Goal: Task Accomplishment & Management: Manage account settings

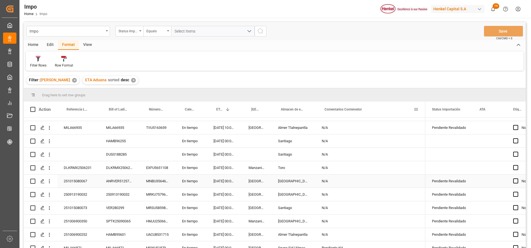
scroll to position [42, 0]
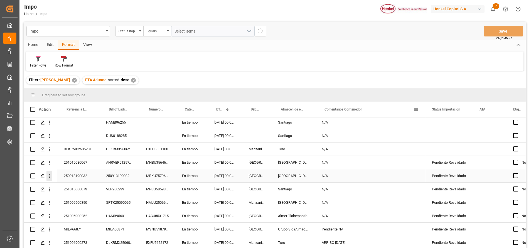
click at [51, 180] on button "open menu" at bounding box center [50, 176] width 6 height 11
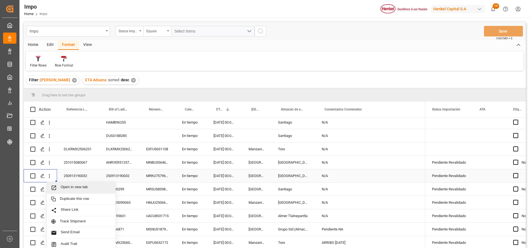
click at [62, 190] on span "Open in new tab" at bounding box center [86, 188] width 51 height 6
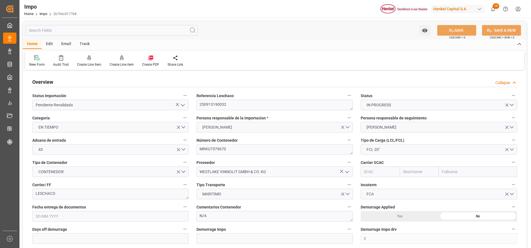
type input "0"
type input "1"
type input "10.264"
type input "8"
type input "[DATE]"
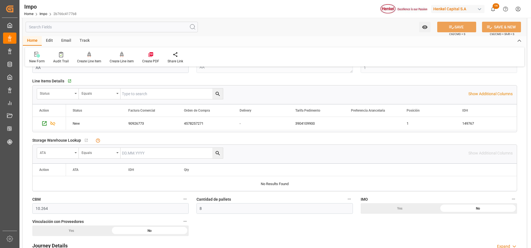
scroll to position [167, 0]
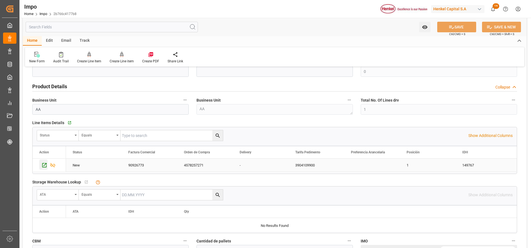
click at [44, 166] on icon "Press SPACE to select this row." at bounding box center [45, 165] width 6 height 6
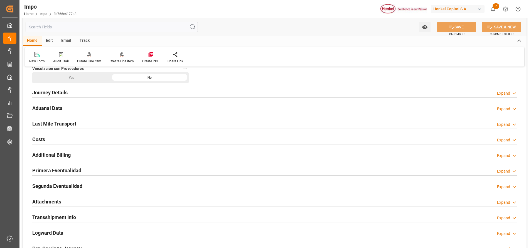
scroll to position [460, 0]
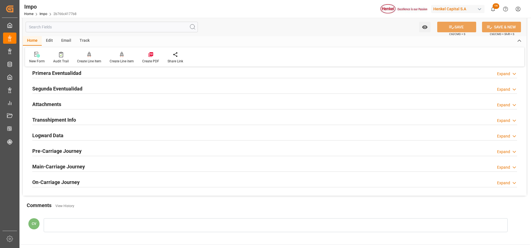
drag, startPoint x: 49, startPoint y: 108, endPoint x: 47, endPoint y: 106, distance: 3.0
click at [49, 108] on h2 "Attachments" at bounding box center [46, 105] width 29 height 8
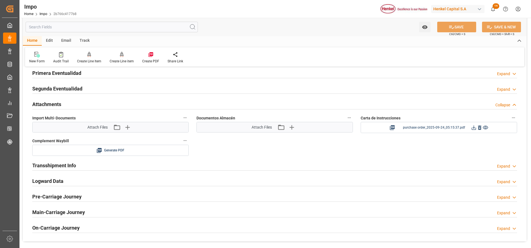
click at [480, 128] on icon at bounding box center [479, 128] width 3 height 4
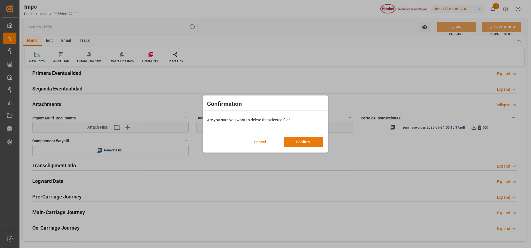
click at [306, 138] on button "Confirm" at bounding box center [303, 142] width 39 height 11
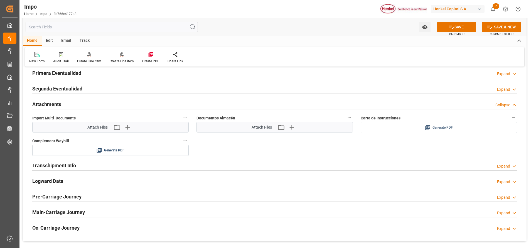
click at [472, 133] on div "Generate PDF" at bounding box center [439, 127] width 157 height 11
click at [472, 130] on div "Generate PDF" at bounding box center [439, 127] width 148 height 7
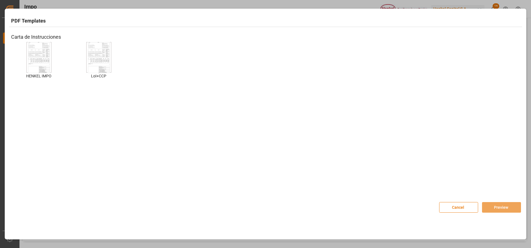
click at [48, 68] on img at bounding box center [39, 57] width 22 height 31
click at [494, 208] on button "Preview" at bounding box center [501, 207] width 39 height 11
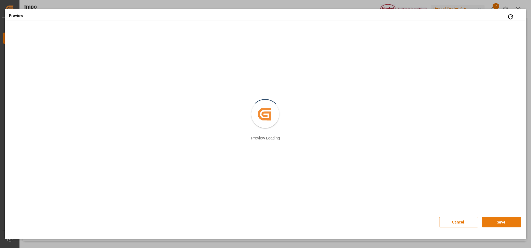
click at [491, 220] on button "Save" at bounding box center [501, 222] width 39 height 11
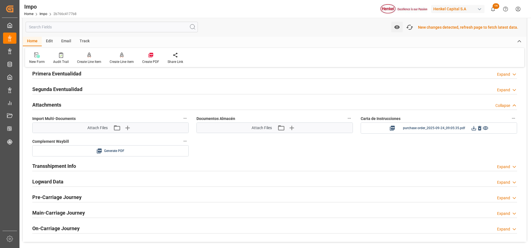
scroll to position [460, 0]
click at [474, 130] on icon at bounding box center [474, 128] width 4 height 4
click at [473, 129] on icon at bounding box center [474, 128] width 6 height 6
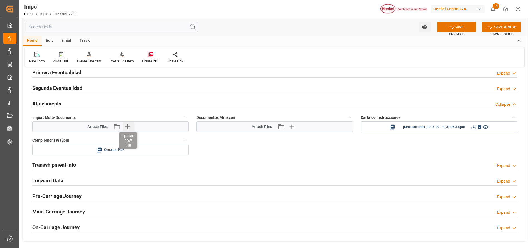
scroll to position [418, 0]
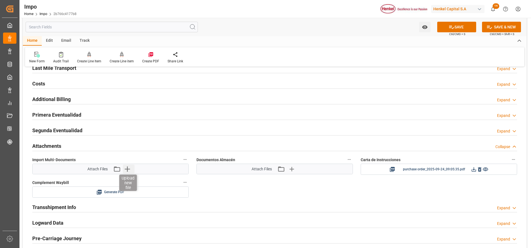
click at [130, 169] on icon "button" at bounding box center [127, 169] width 9 height 9
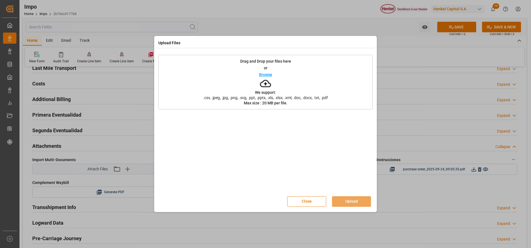
click at [257, 82] on div "Drag and Drop your files here or Browse We support: .csv, .jpeg, .jpg, .png, .s…" at bounding box center [265, 82] width 214 height 55
click at [314, 203] on button "Close" at bounding box center [306, 201] width 39 height 11
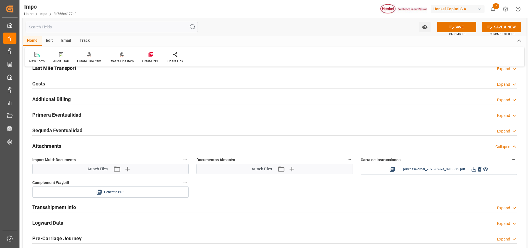
click at [461, 29] on button "SAVE" at bounding box center [457, 27] width 39 height 11
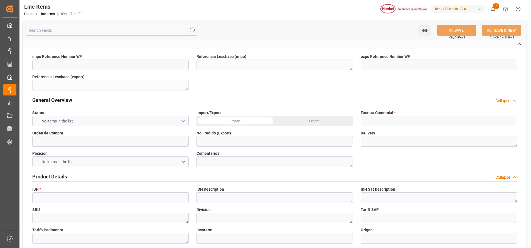
type textarea "250913190032"
type textarea "90926773"
type textarea "4578257271"
type textarea "-"
type textarea "250913190032"
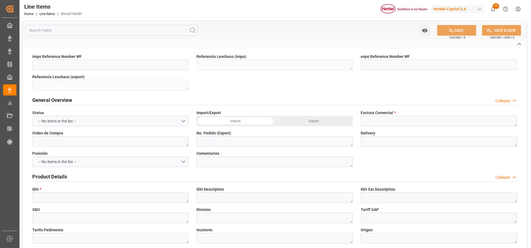
type textarea "149767"
type textarea "VINNOLIT C65V"
type textarea "AAO"
type textarea "Raw Material"
type textarea "3904109900"
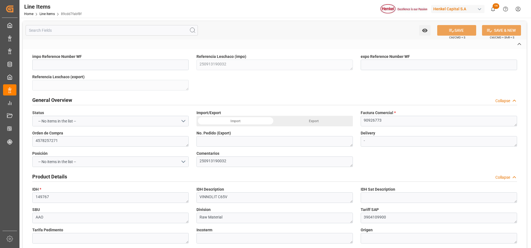
type textarea "3904109900"
type textarea "EXW"
type textarea "[GEOGRAPHIC_DATA]"
type textarea "Marítimo"
type textarea "-"
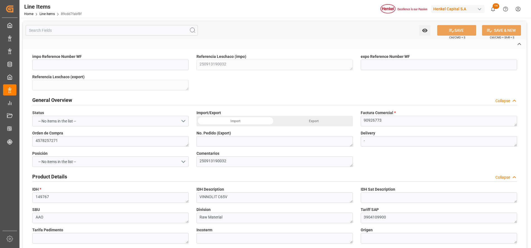
type input "13102030"
type textarea "5H4"
type textarea "POLICLORURO DE VINILO OBTENIDO POR LOS PROCESOS DE POLIMERIZACION EN MASA O SUS…"
type textarea "KG"
type textarea "10000"
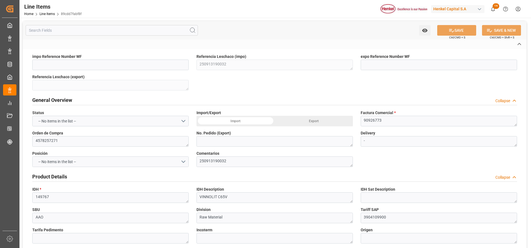
type input "89cdd7fabf8f"
type input "2b766c4177b8"
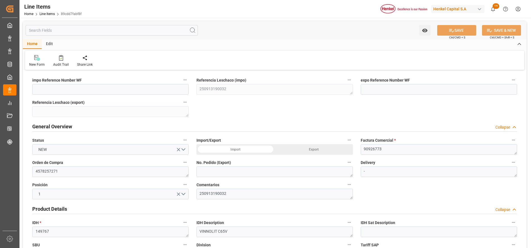
type input "1"
type input "10264"
type input "10000"
type input "[DATE] 16:51"
click at [390, 150] on textarea "90926773" at bounding box center [439, 149] width 157 height 11
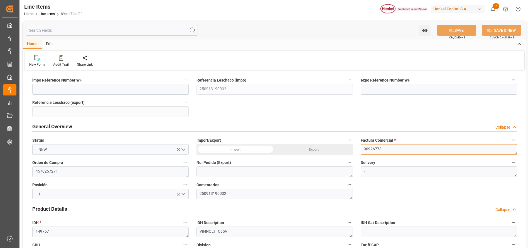
click at [390, 150] on textarea "90926773" at bounding box center [439, 149] width 157 height 11
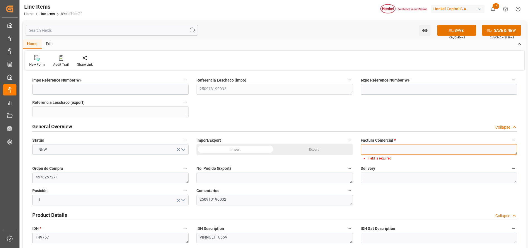
paste textarea "90926544"
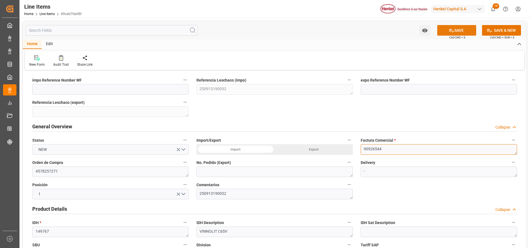
type textarea "90926544"
click at [454, 31] on button "SAVE" at bounding box center [457, 30] width 39 height 11
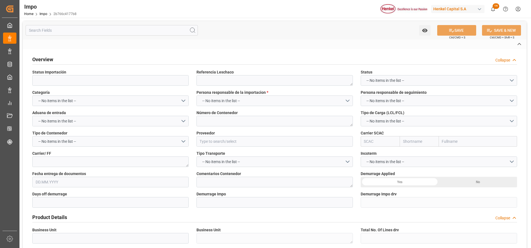
type input "Pendiente Revalidado"
type textarea "250913190032"
type textarea "MRKU7579670"
type input "WESTLAKE VINNOLIT GMBH & CO. KG"
type textarea "LESCHACO"
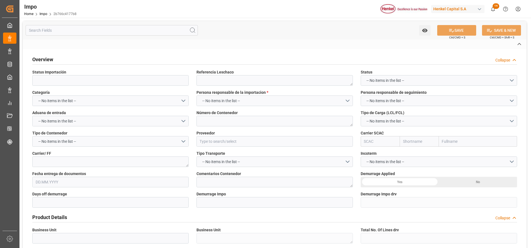
type textarea "N/A"
type input "AA"
type textarea "AA"
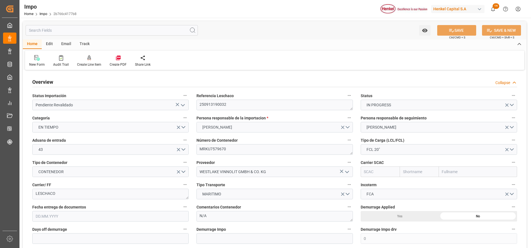
type input "0"
type input "1"
type input "10.264"
type input "8"
type input "19.09.2025"
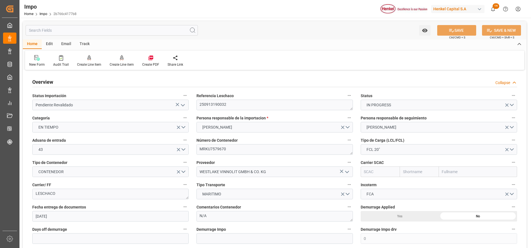
scroll to position [460, 0]
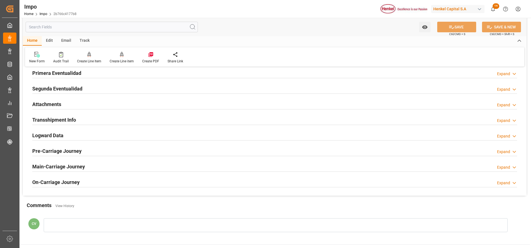
click at [54, 105] on h2 "Attachments" at bounding box center [46, 105] width 29 height 8
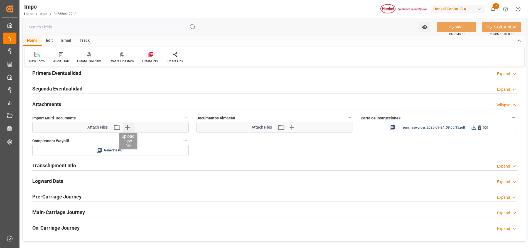
click at [130, 125] on icon "button" at bounding box center [127, 127] width 9 height 9
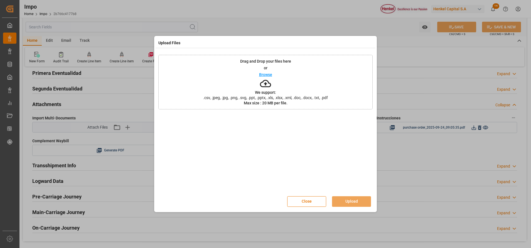
click at [281, 82] on div "Drag and Drop your files here or Browse We support: .csv, .jpeg, .jpg, .png, .s…" at bounding box center [265, 82] width 214 height 55
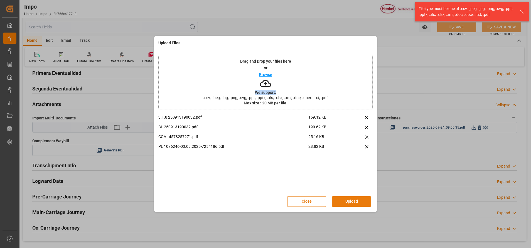
click at [337, 203] on button "Upload" at bounding box center [351, 201] width 39 height 11
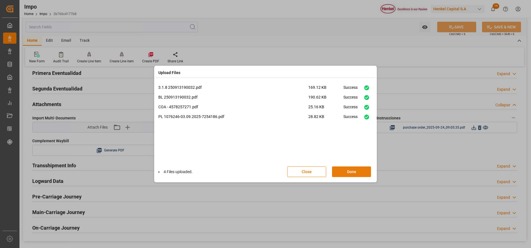
click at [350, 171] on button "Done" at bounding box center [351, 172] width 39 height 11
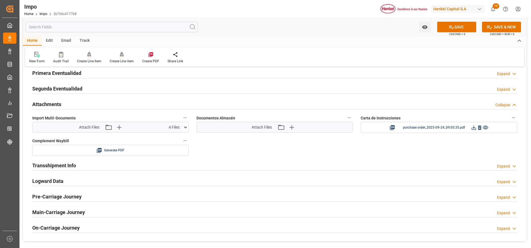
drag, startPoint x: 450, startPoint y: 29, endPoint x: 342, endPoint y: 142, distance: 156.2
click at [450, 28] on icon at bounding box center [452, 27] width 6 height 6
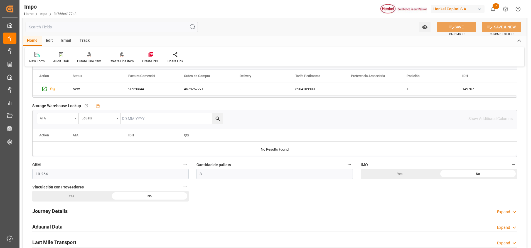
scroll to position [292, 0]
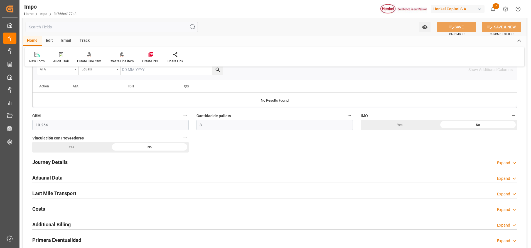
click at [43, 164] on h2 "Journey Details" at bounding box center [49, 162] width 35 height 8
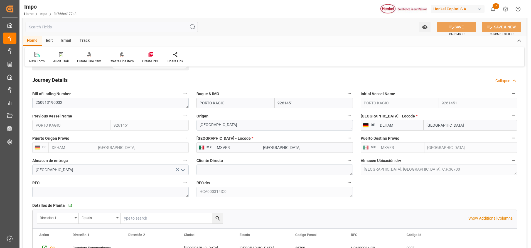
scroll to position [376, 0]
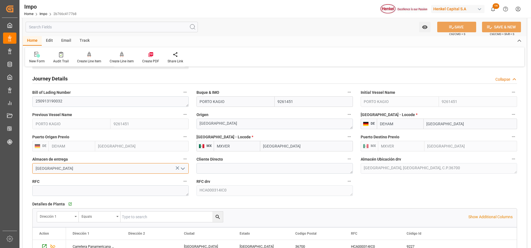
click at [47, 170] on input "Salamanca" at bounding box center [110, 168] width 157 height 11
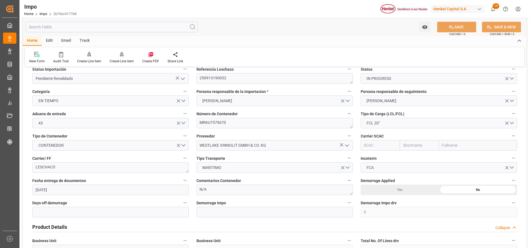
scroll to position [0, 0]
